Goal: Task Accomplishment & Management: Use online tool/utility

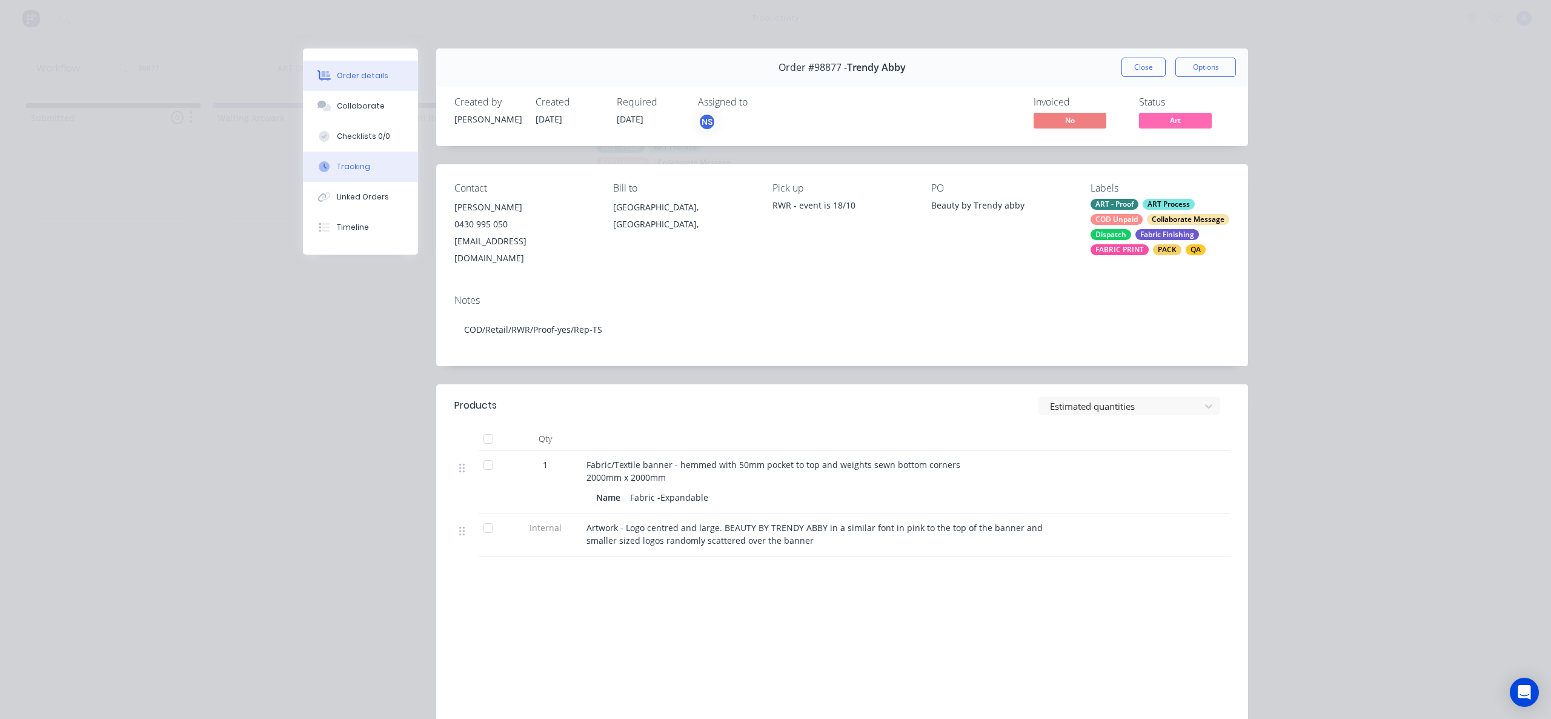
click at [344, 173] on button "Tracking" at bounding box center [360, 166] width 115 height 30
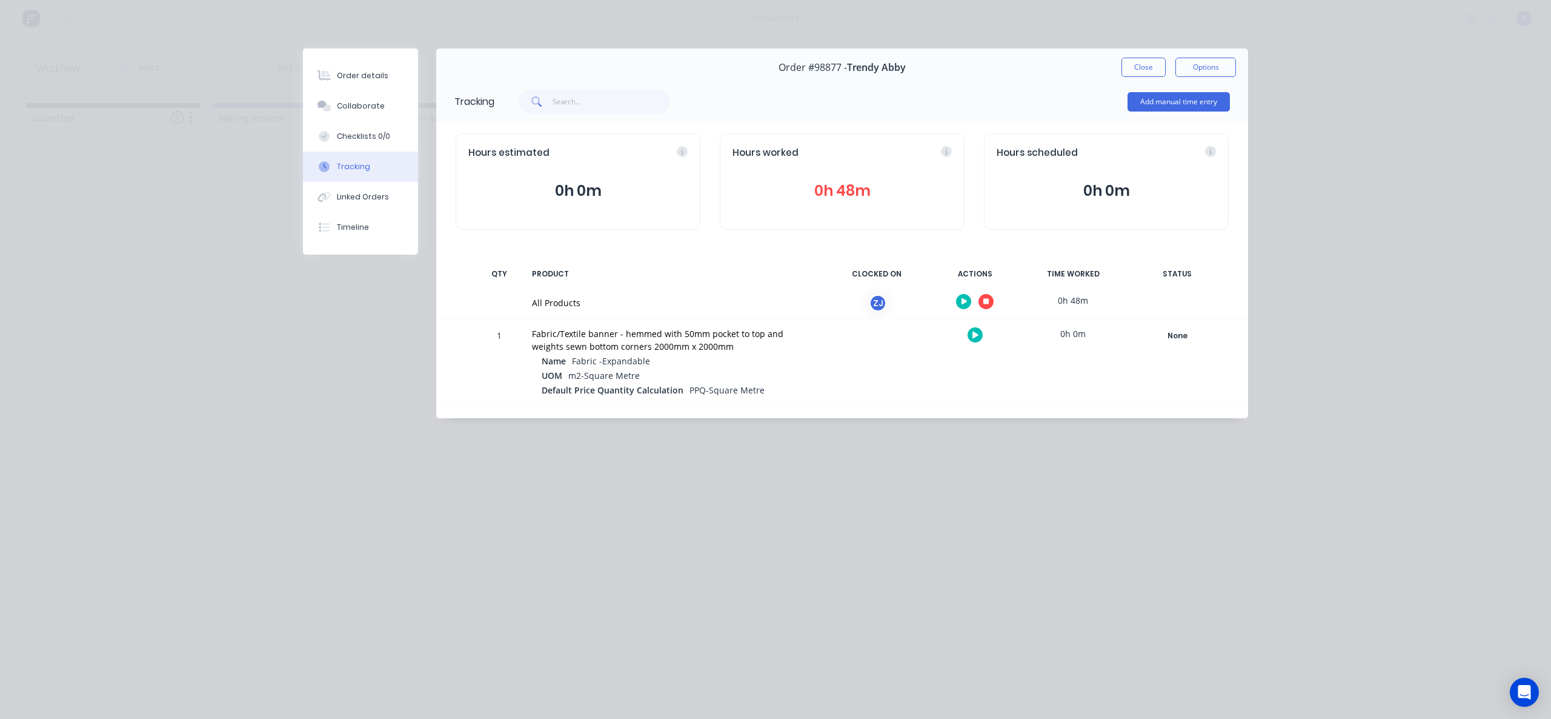
click at [994, 299] on div at bounding box center [974, 302] width 91 height 30
click at [993, 299] on button "button" at bounding box center [985, 301] width 15 height 15
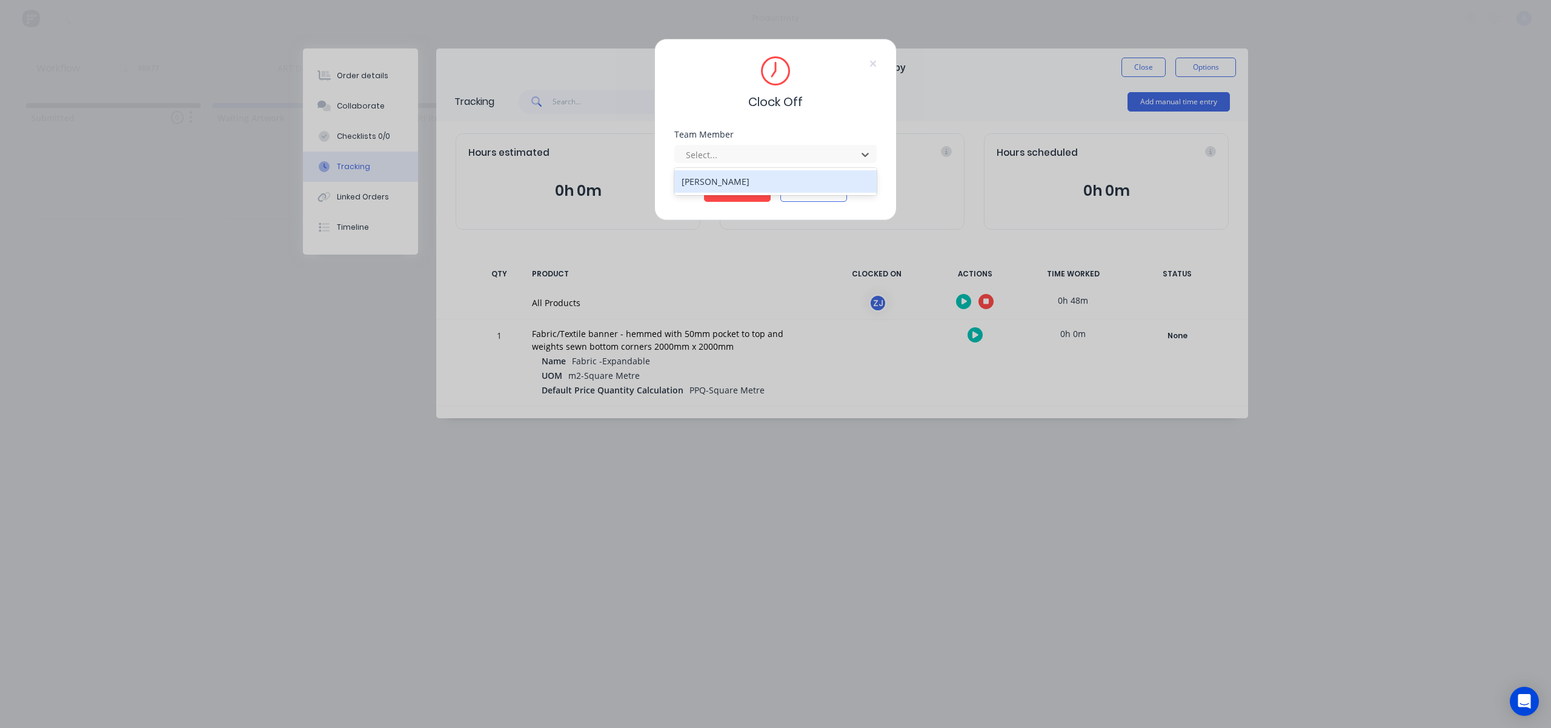
drag, startPoint x: 839, startPoint y: 147, endPoint x: 796, endPoint y: 167, distance: 47.4
click at [839, 148] on div at bounding box center [768, 154] width 166 height 15
click at [790, 178] on div "[PERSON_NAME]" at bounding box center [775, 181] width 202 height 22
click at [749, 190] on button "Clock Off" at bounding box center [737, 191] width 67 height 19
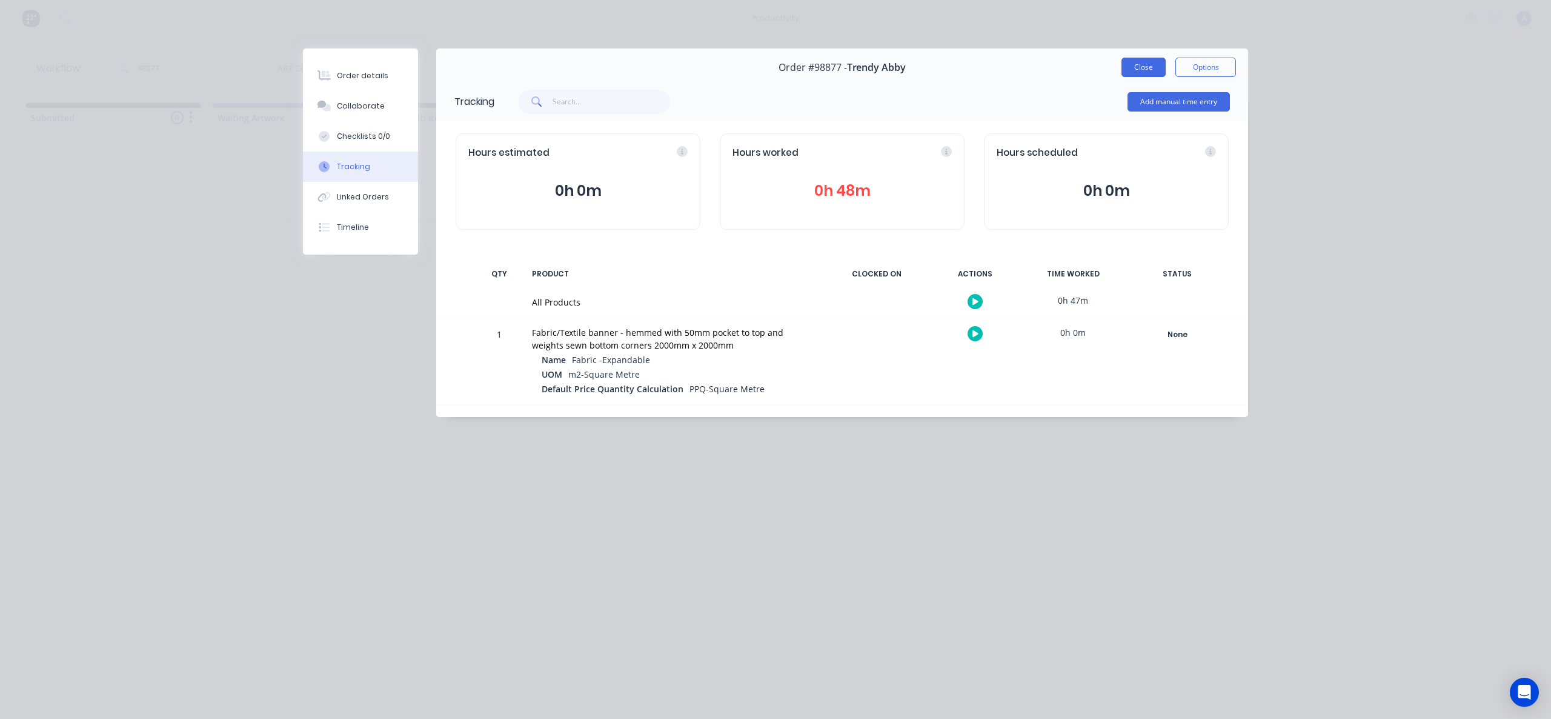
click at [1151, 65] on button "Close" at bounding box center [1143, 67] width 44 height 19
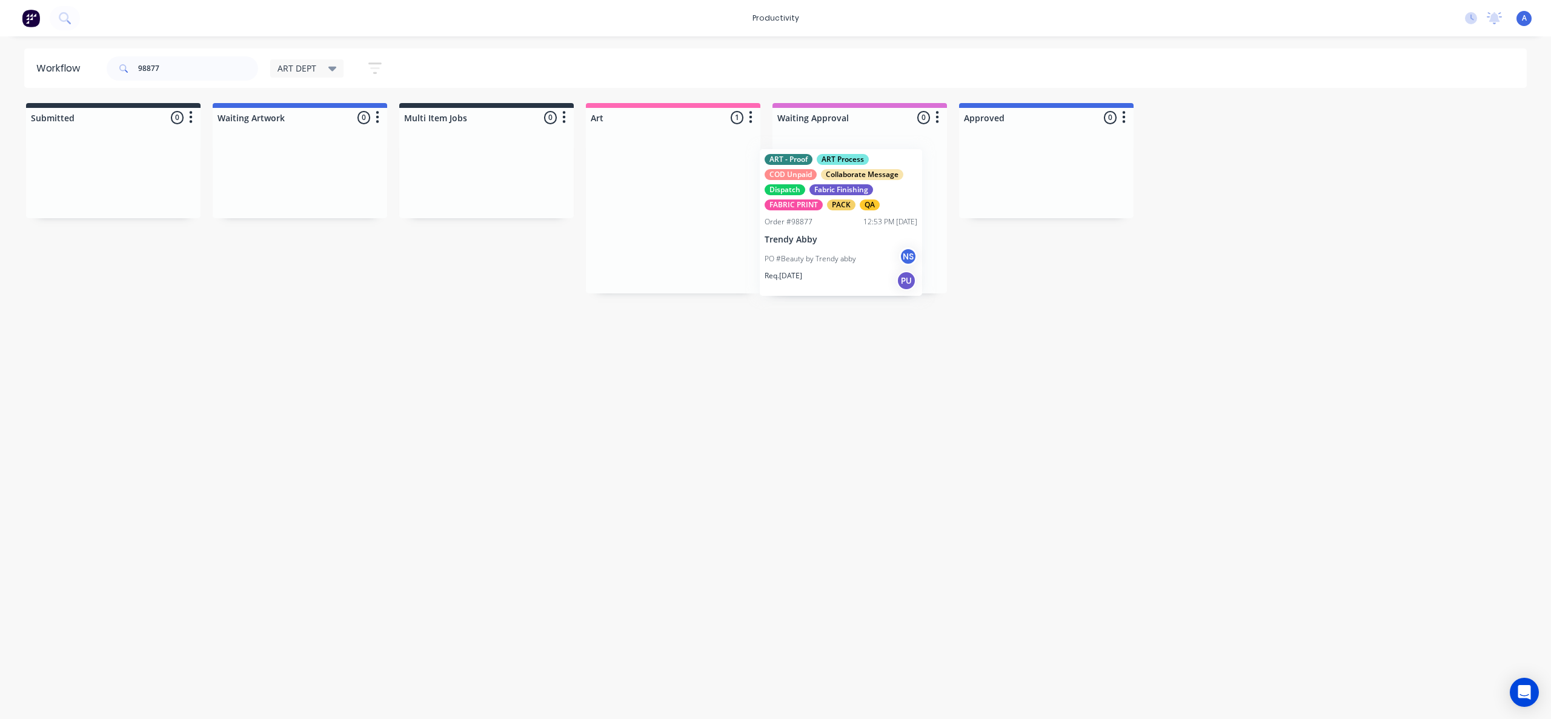
drag, startPoint x: 649, startPoint y: 239, endPoint x: 837, endPoint y: 256, distance: 188.6
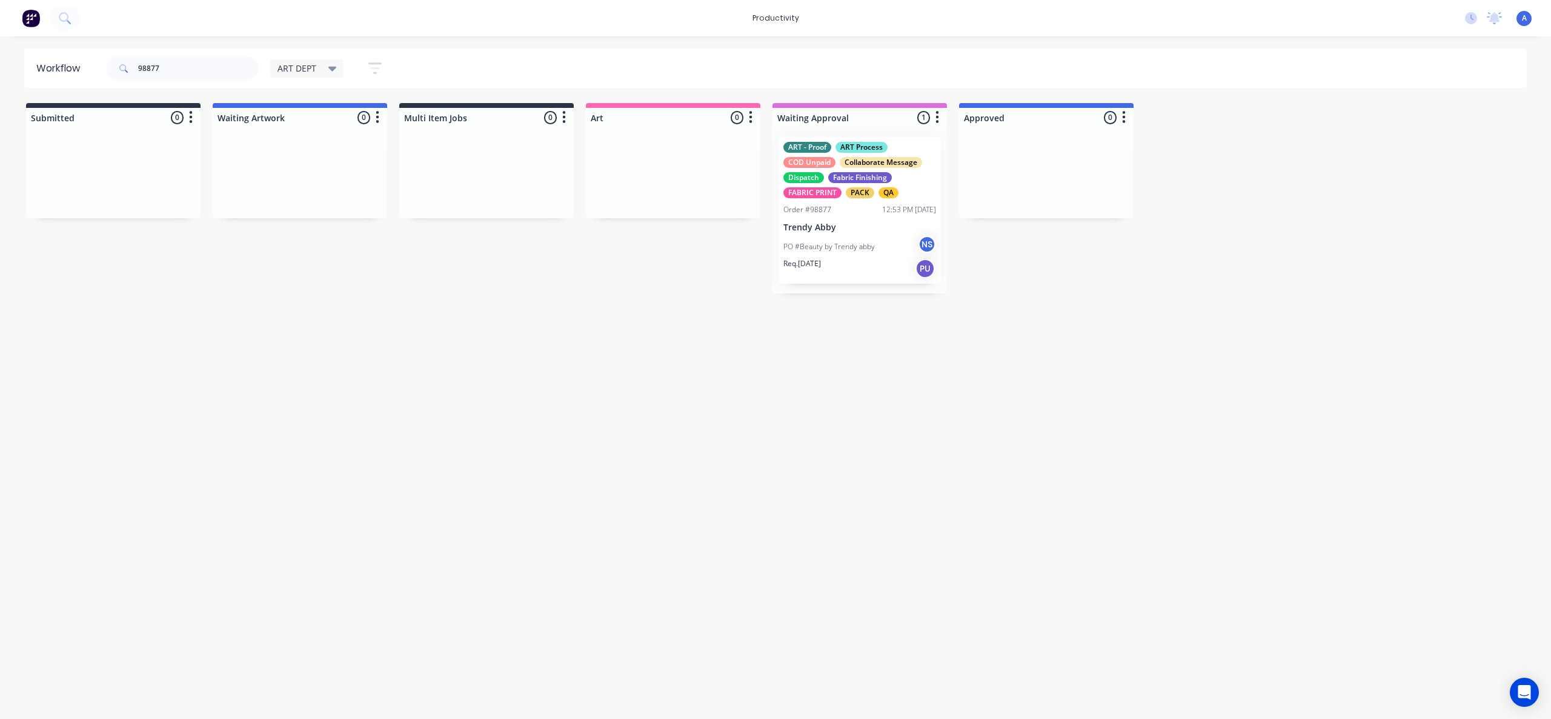
click at [837, 242] on p "PO #Beauty by Trendy abby" at bounding box center [828, 246] width 91 height 11
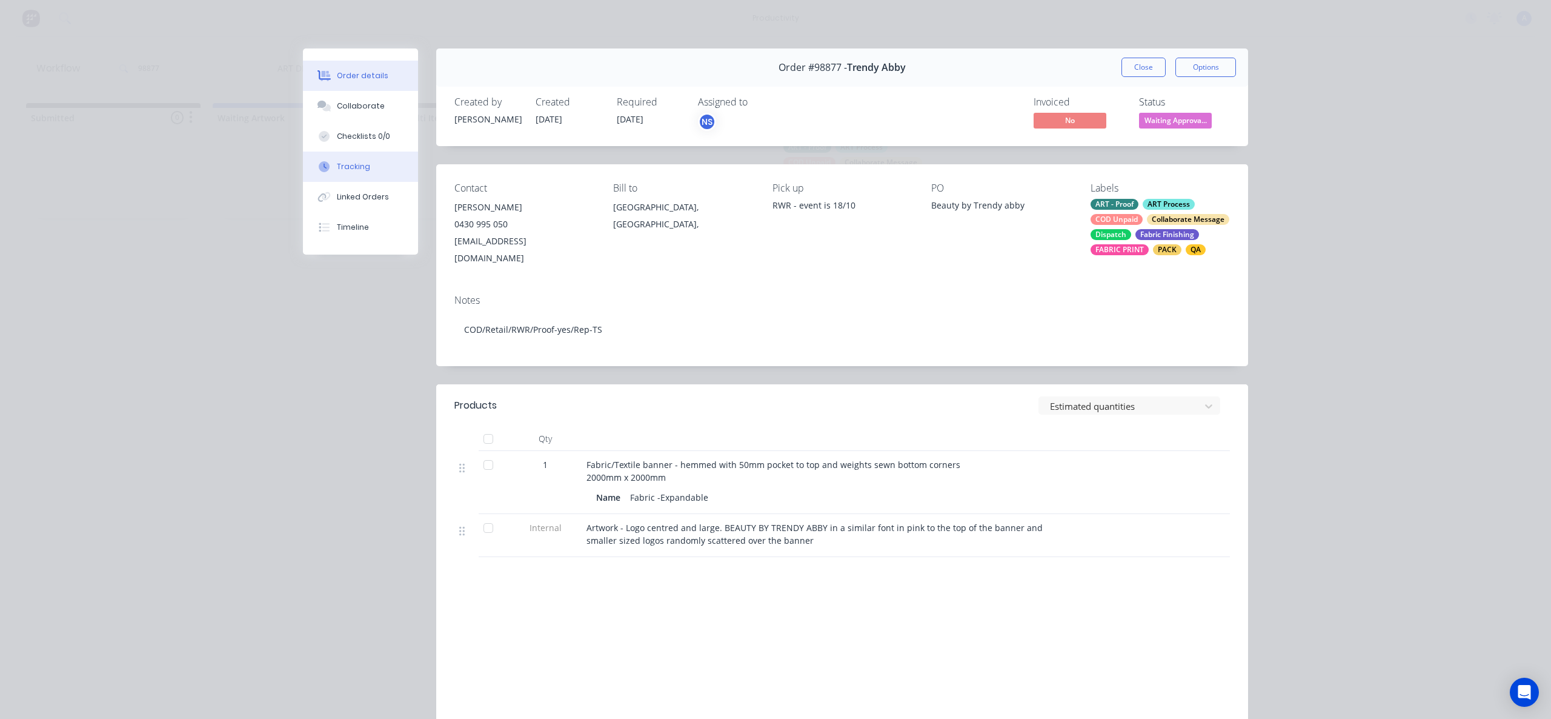
click at [345, 180] on button "Tracking" at bounding box center [360, 166] width 115 height 30
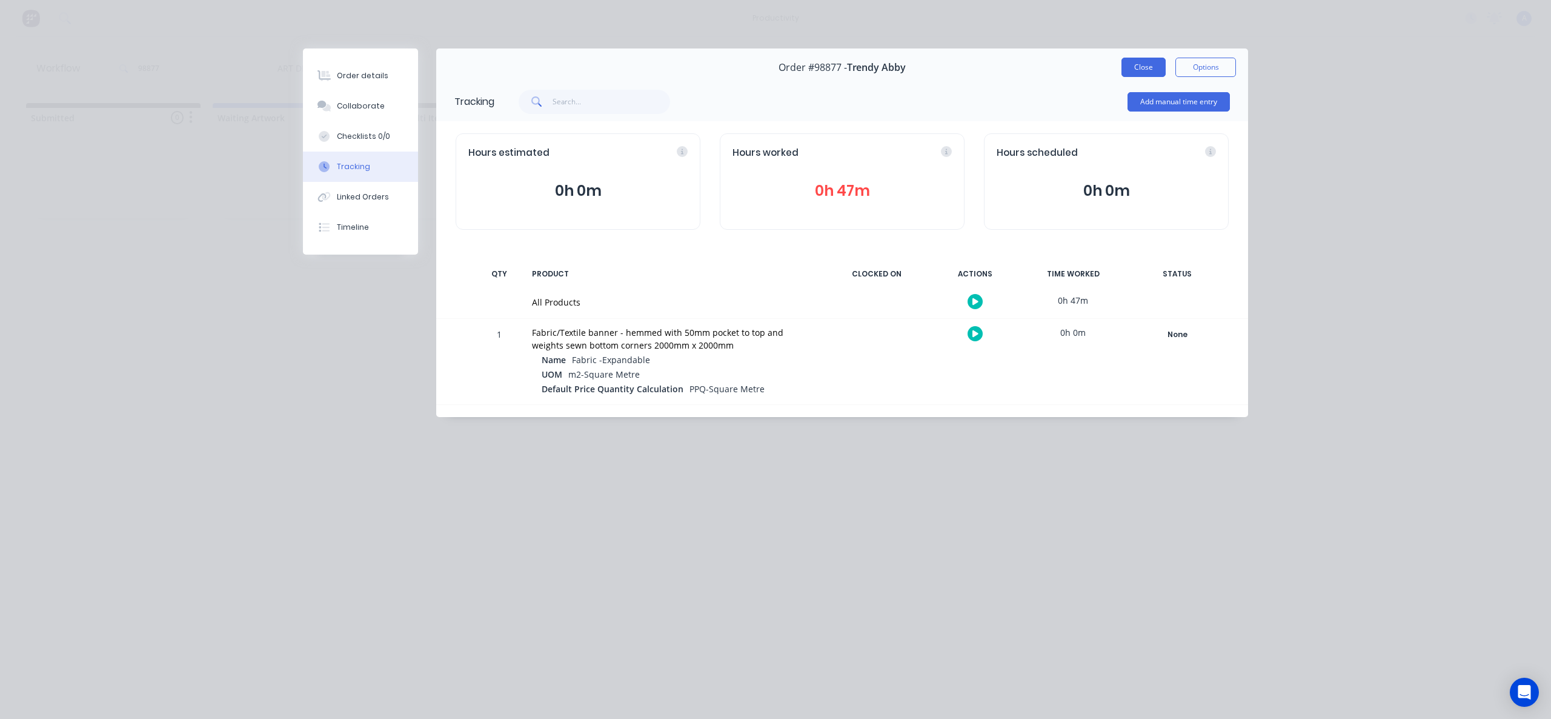
click at [1133, 61] on button "Close" at bounding box center [1143, 67] width 44 height 19
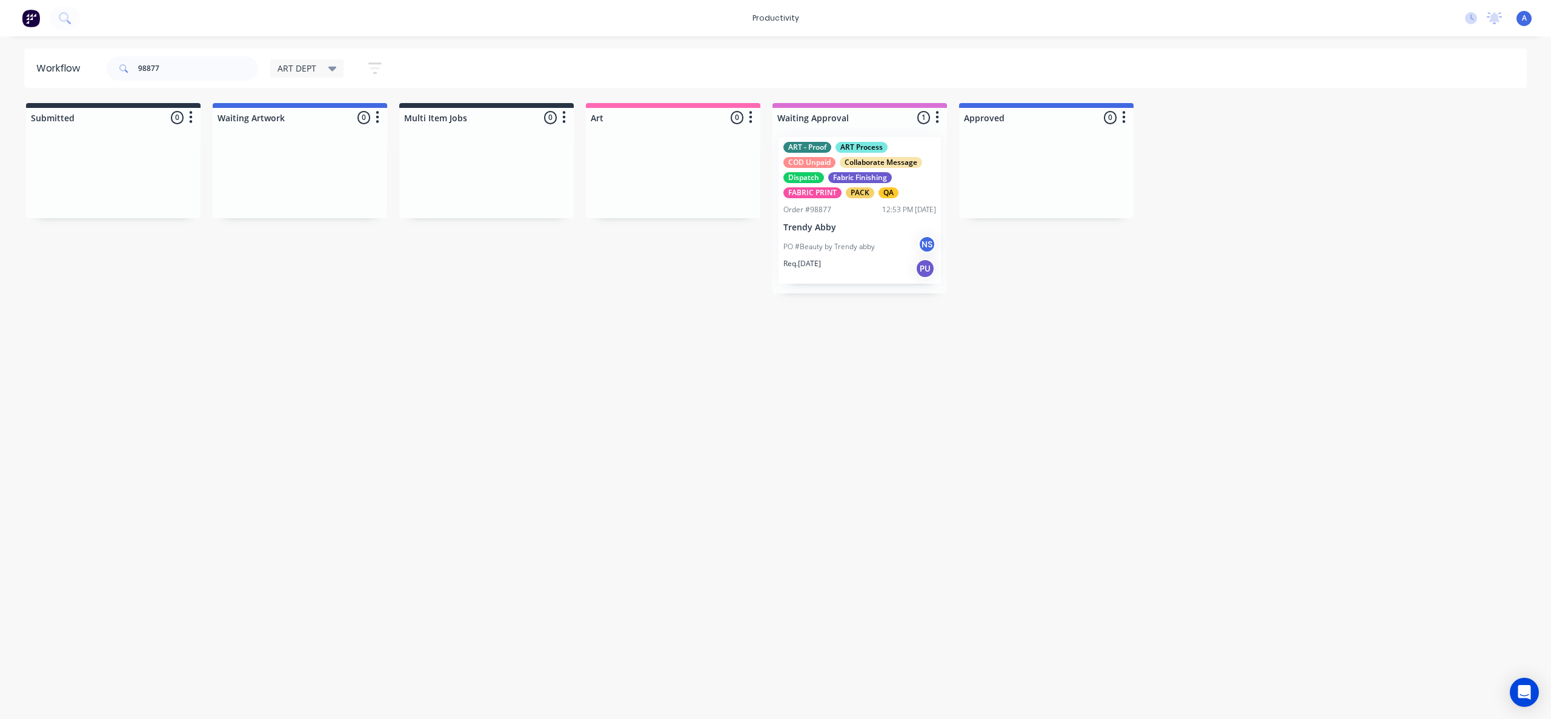
click at [854, 248] on p "PO #Beauty by Trendy abby" at bounding box center [828, 246] width 91 height 11
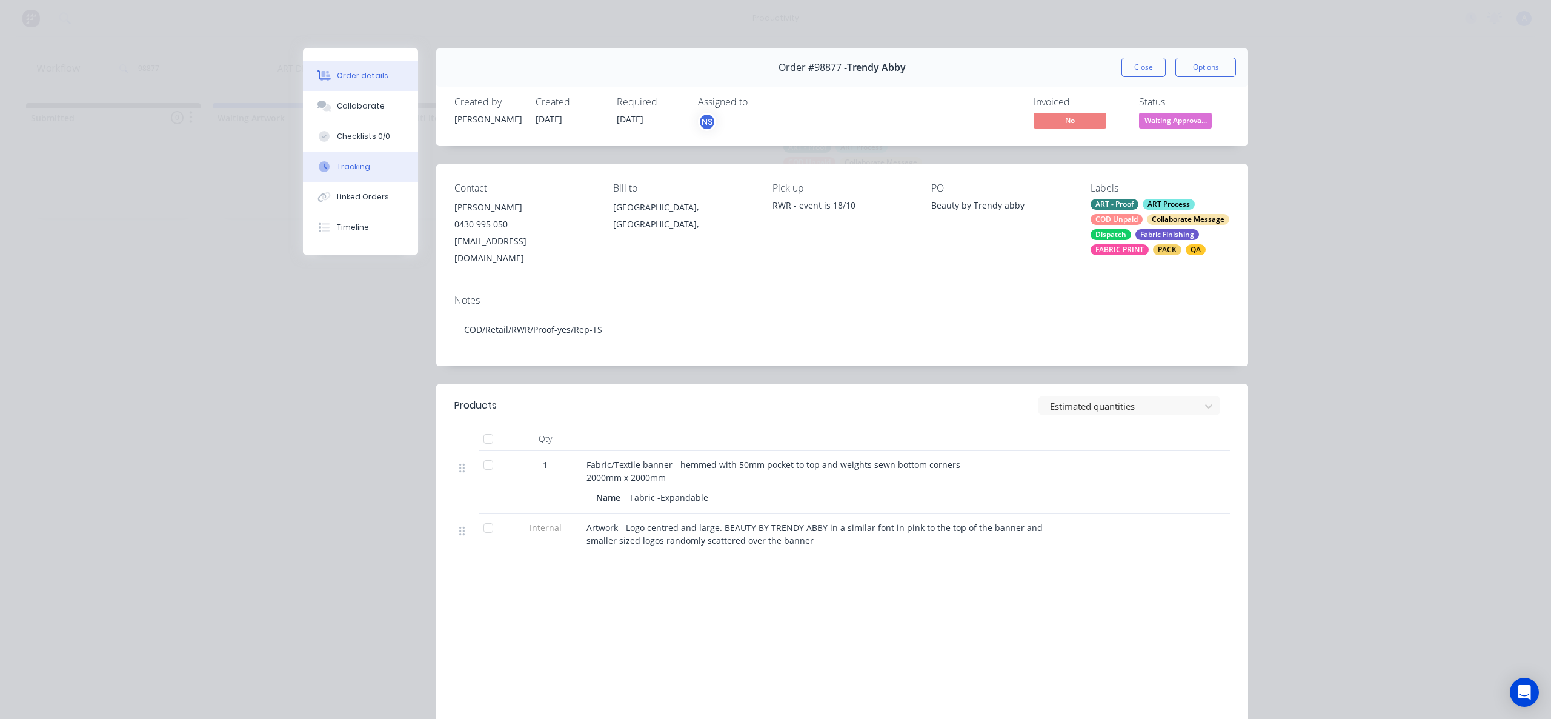
click at [345, 177] on button "Tracking" at bounding box center [360, 166] width 115 height 30
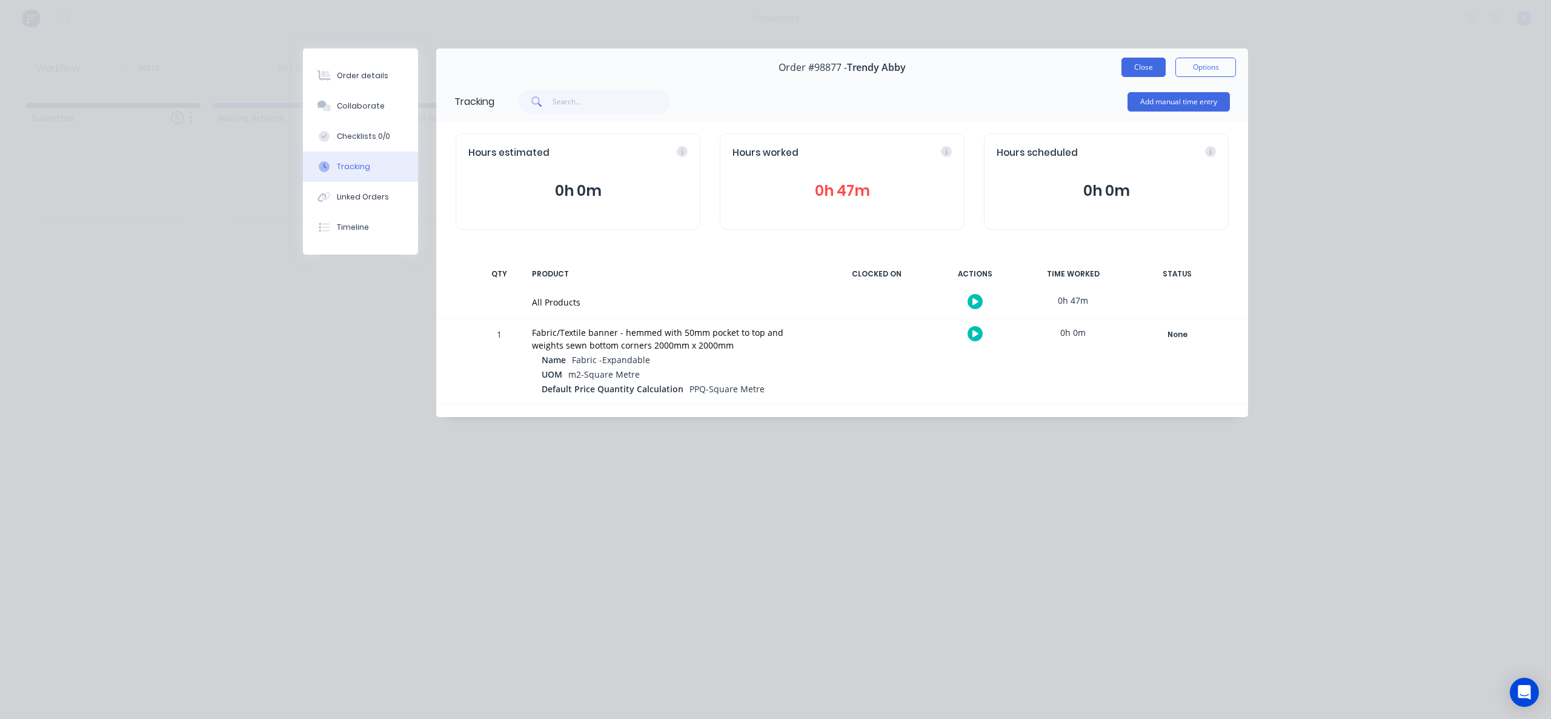
click at [1154, 70] on button "Close" at bounding box center [1143, 67] width 44 height 19
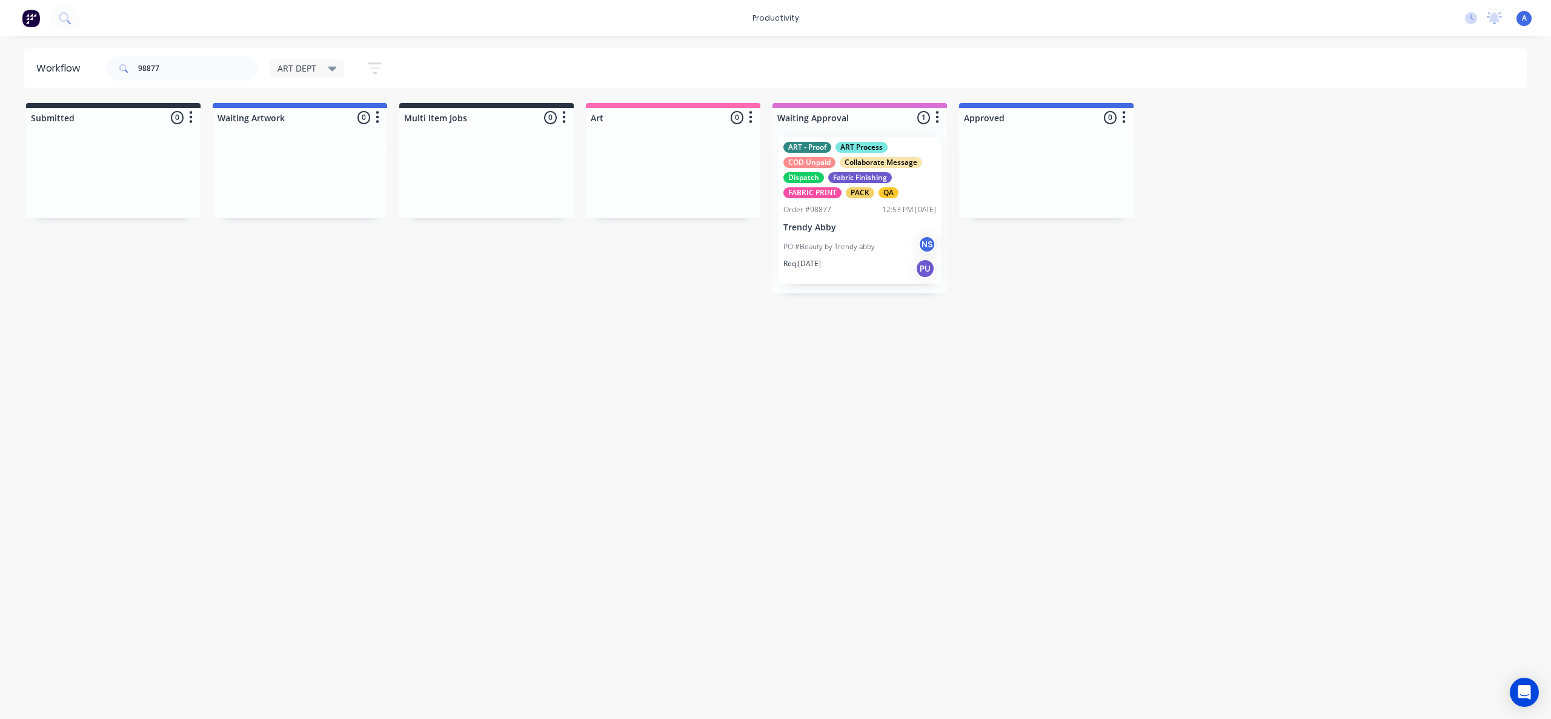
drag, startPoint x: 1187, startPoint y: 375, endPoint x: 1174, endPoint y: 392, distance: 21.2
click at [1187, 376] on div "Workflow 98877 ART DEPT Save new view None edit ART DEPT (Default) edit Banner …" at bounding box center [775, 371] width 1551 height 646
click at [1223, 450] on div "Workflow 98877 ART DEPT Save new view None edit ART DEPT (Default) edit Banner …" at bounding box center [775, 371] width 1551 height 646
click at [831, 232] on p "Trendy Abby" at bounding box center [859, 227] width 153 height 10
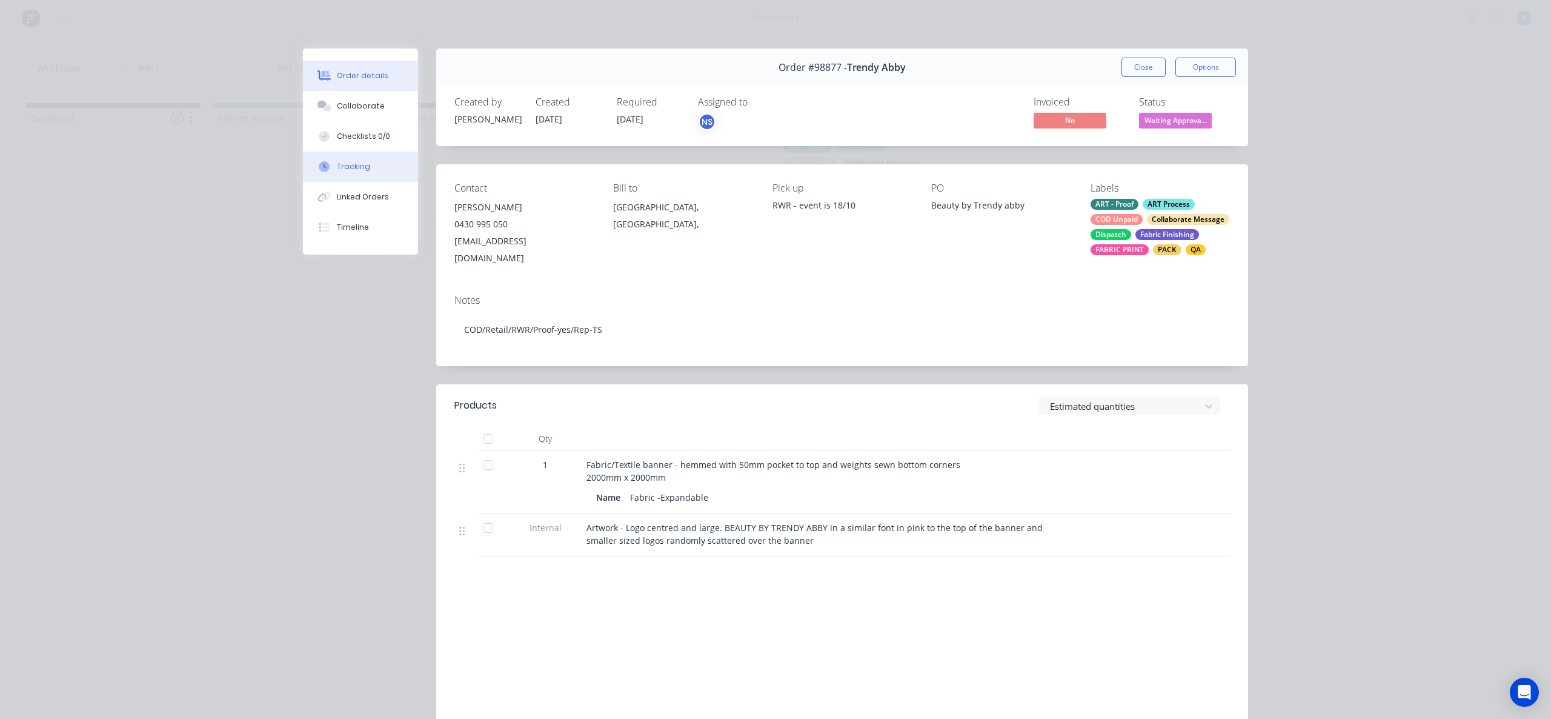
click at [354, 173] on button "Tracking" at bounding box center [360, 166] width 115 height 30
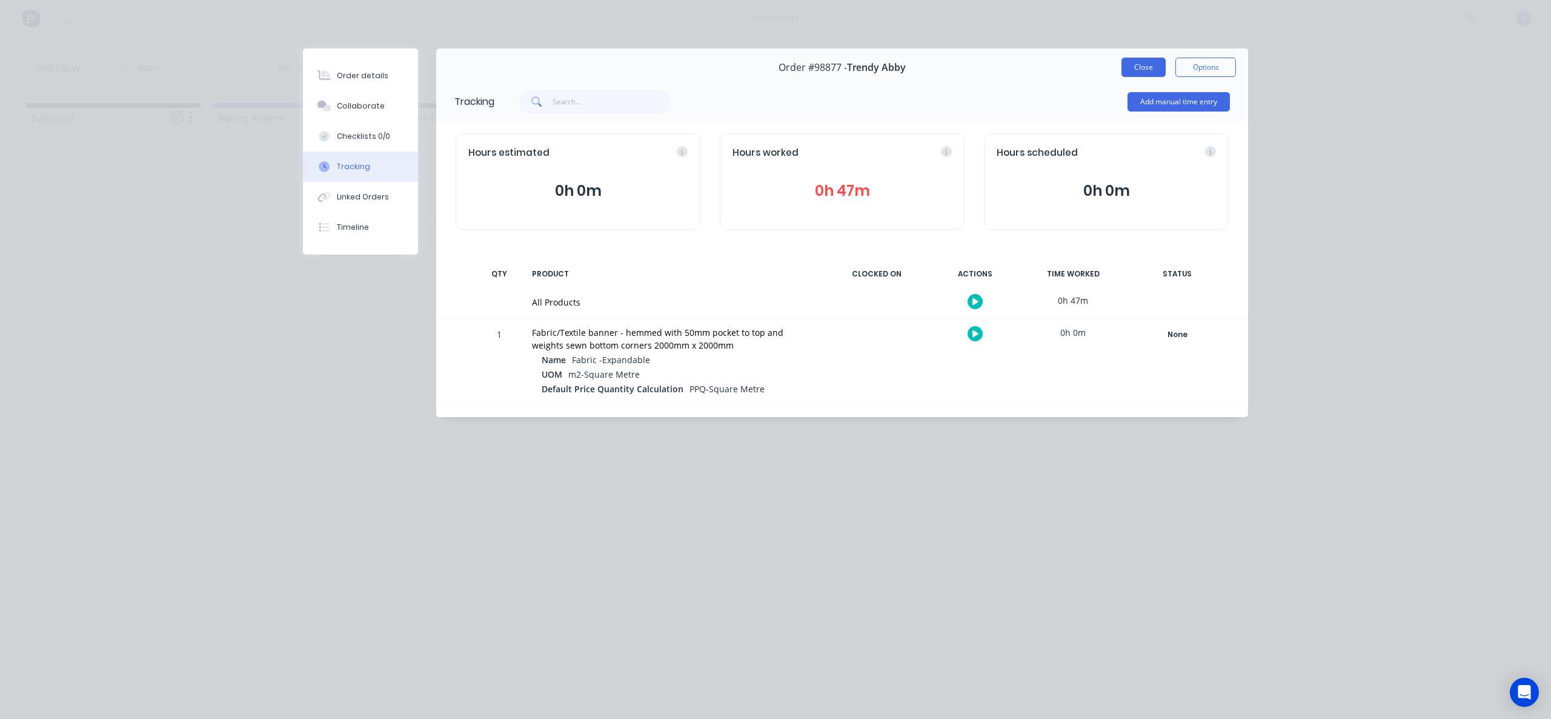
click at [1148, 69] on button "Close" at bounding box center [1143, 67] width 44 height 19
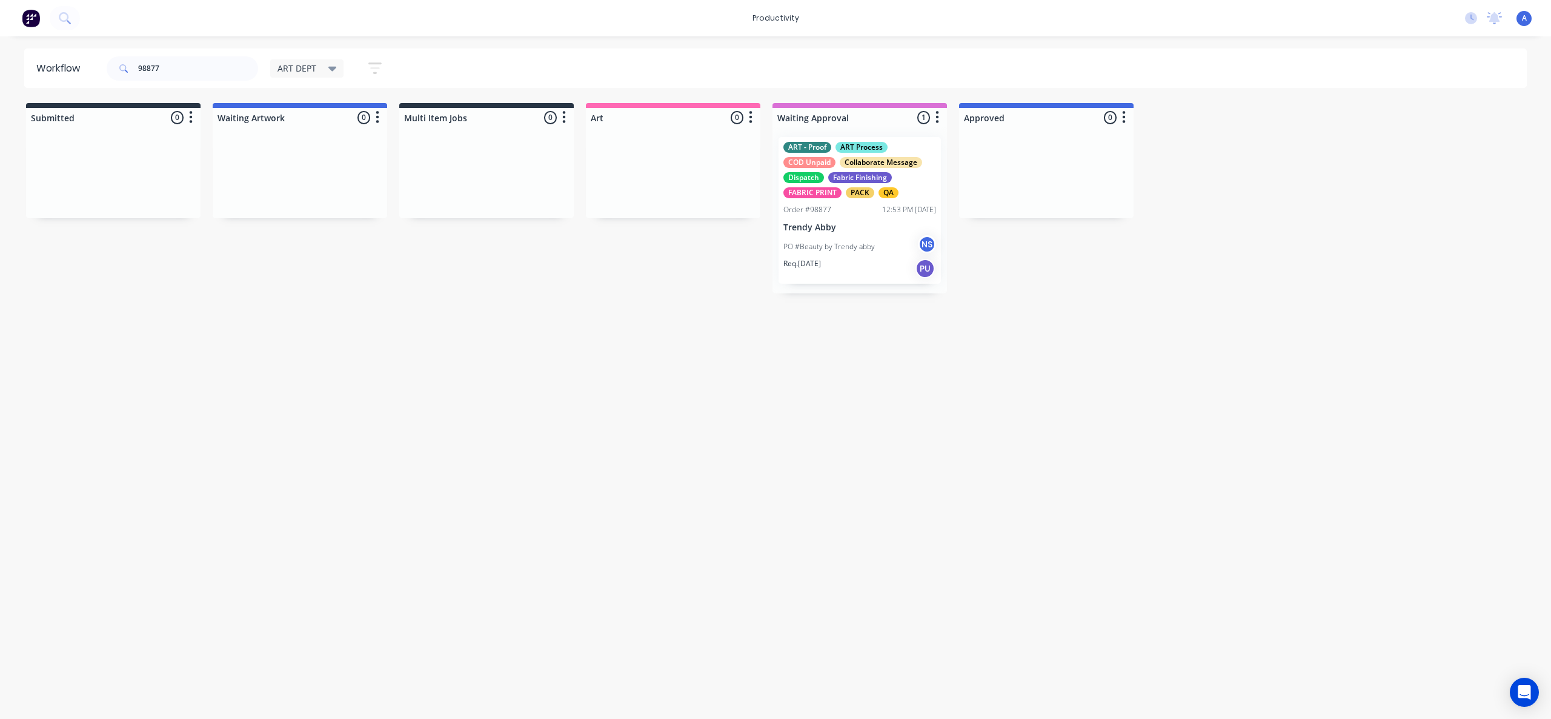
click at [1085, 328] on div "Workflow 98877 ART DEPT Save new view None edit ART DEPT (Default) edit Banner …" at bounding box center [775, 371] width 1551 height 646
click at [926, 454] on div "Workflow 98877 ART DEPT Save new view None edit ART DEPT (Default) edit Banner …" at bounding box center [775, 371] width 1551 height 646
